Goal: Task Accomplishment & Management: Complete application form

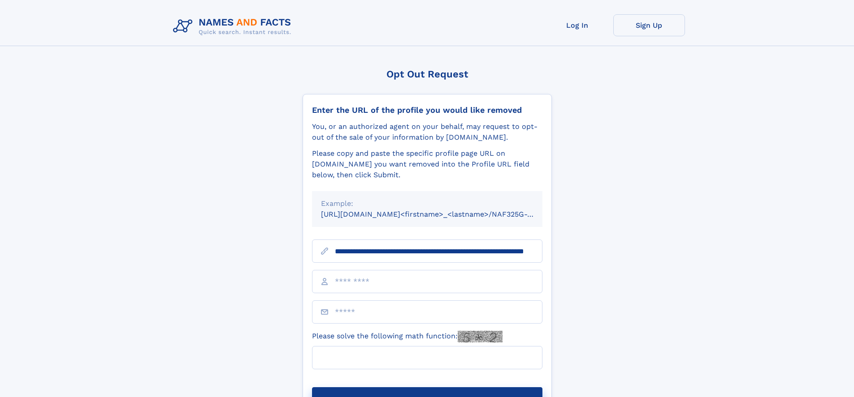
scroll to position [0, 81]
type input "**********"
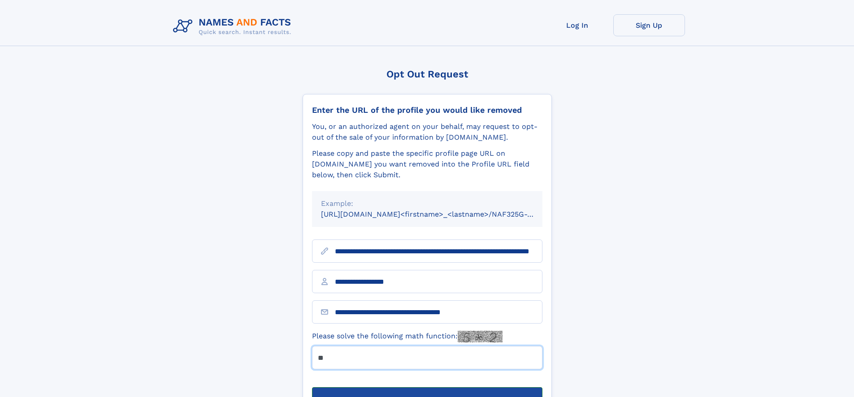
type input "**"
click at [427, 388] on button "Submit Opt Out Request" at bounding box center [427, 402] width 230 height 29
